Goal: Navigation & Orientation: Go to known website

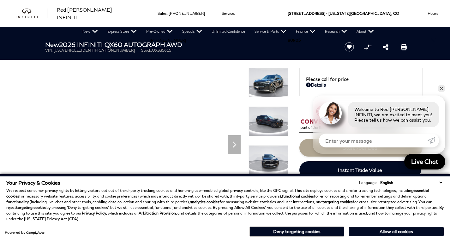
click at [362, 231] on button "Allow all cookies" at bounding box center [396, 231] width 95 height 9
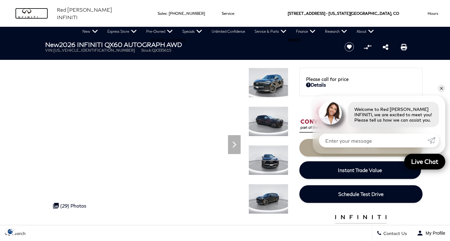
click at [35, 14] on img "infiniti" at bounding box center [32, 14] width 32 height 10
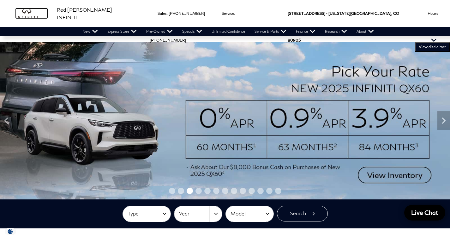
click at [29, 11] on img "infiniti" at bounding box center [32, 14] width 32 height 10
